Goal: Check status: Check status

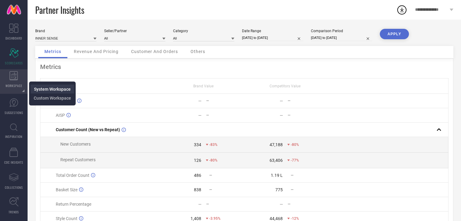
click at [43, 90] on span "System Workspace" at bounding box center [52, 89] width 37 height 5
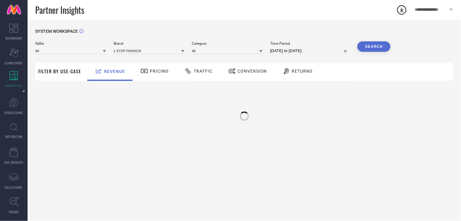
type input "All"
type input "1 STOP FASHION"
type input "All"
click at [294, 67] on div "Returns" at bounding box center [297, 71] width 33 height 10
click at [293, 74] on div "Returns" at bounding box center [297, 71] width 33 height 10
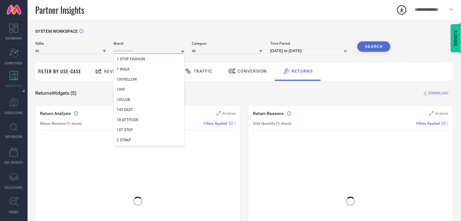
click at [135, 51] on input at bounding box center [149, 51] width 71 height 6
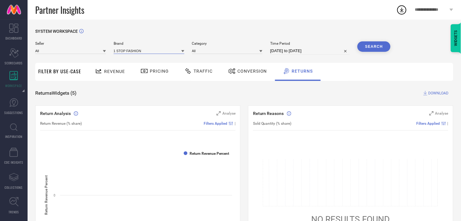
click at [135, 51] on input at bounding box center [149, 51] width 71 height 6
click at [152, 49] on input at bounding box center [149, 51] width 71 height 6
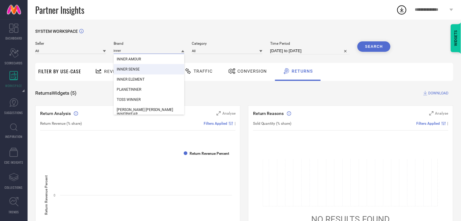
type input "inner"
click at [127, 70] on span "INNER SENSE" at bounding box center [128, 69] width 23 height 4
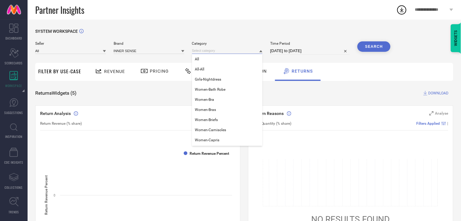
click at [208, 52] on input at bounding box center [227, 51] width 71 height 6
click at [197, 60] on div "All" at bounding box center [227, 59] width 71 height 10
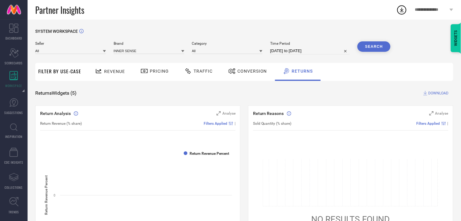
click at [284, 51] on input "[DATE] to [DATE]" at bounding box center [310, 50] width 80 height 7
select select "8"
select select "2025"
select select "9"
select select "2025"
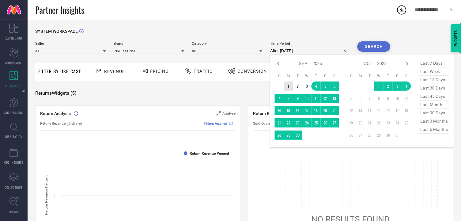
click at [284, 83] on td "1" at bounding box center [288, 86] width 9 height 9
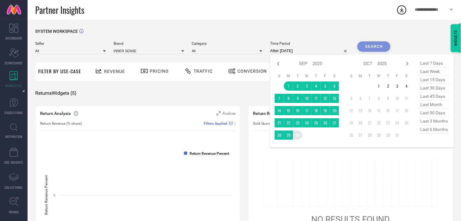
type input "[DATE] to [DATE]"
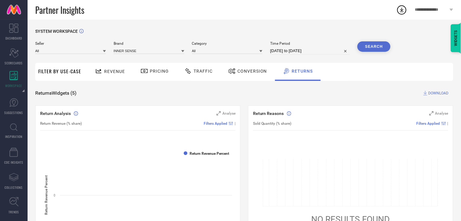
click at [373, 47] on button "Search" at bounding box center [374, 46] width 33 height 10
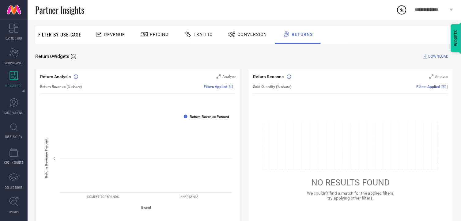
scroll to position [33, 0]
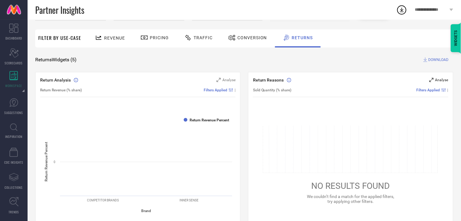
click at [434, 78] on div "Analyse" at bounding box center [439, 80] width 19 height 6
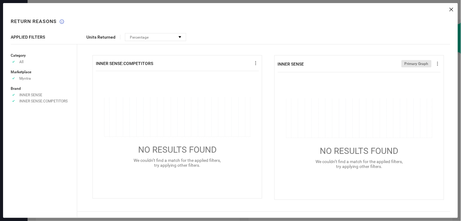
click at [451, 11] on icon at bounding box center [452, 10] width 4 height 4
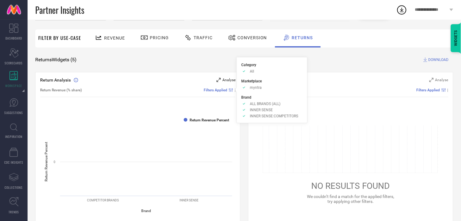
click at [219, 78] on icon at bounding box center [219, 80] width 4 height 4
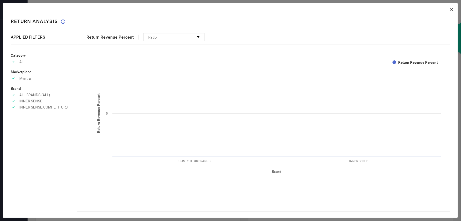
click at [451, 10] on icon at bounding box center [452, 10] width 4 height 4
